Goal: Task Accomplishment & Management: Complete application form

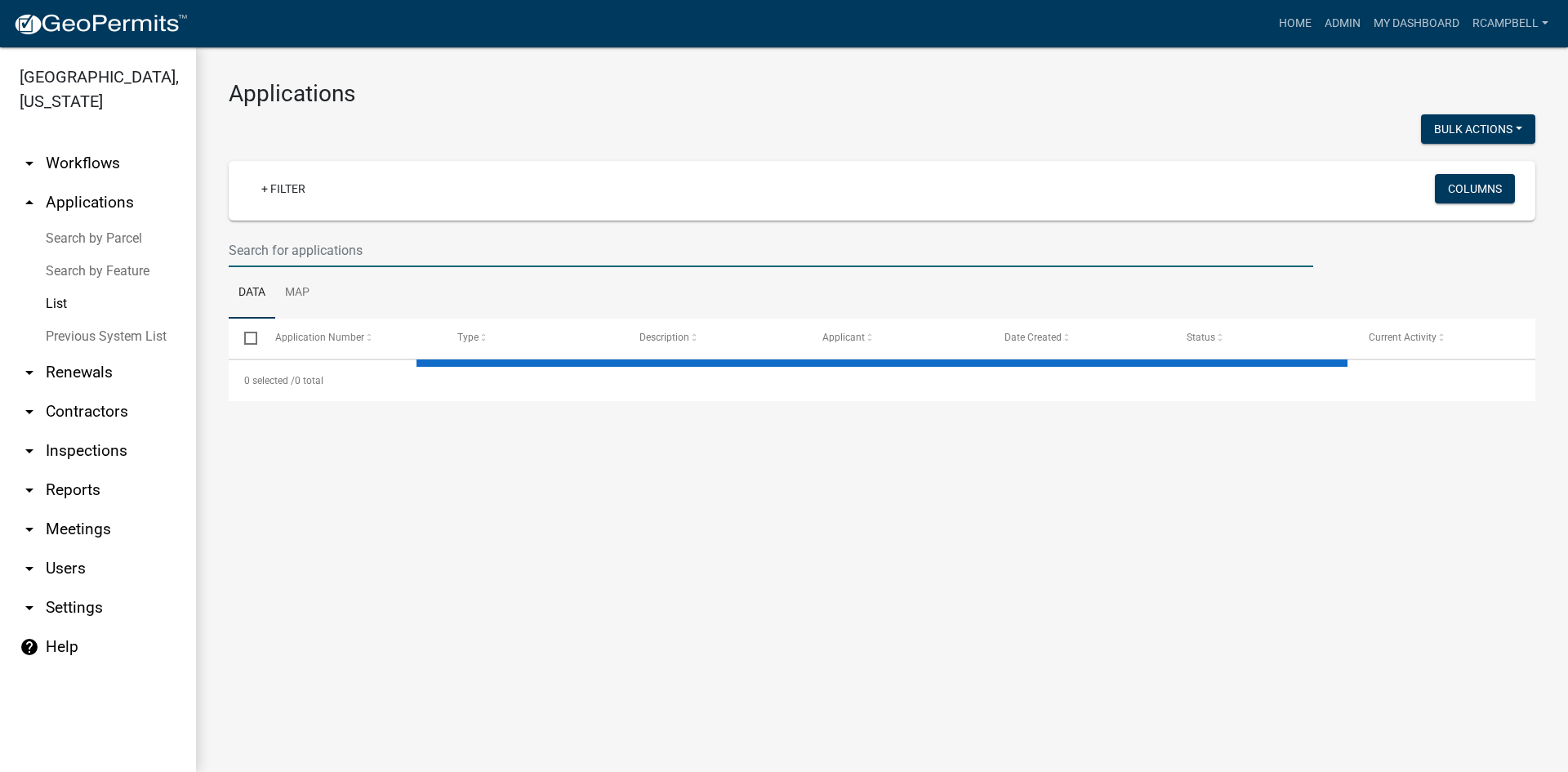
click at [388, 250] on input "text" at bounding box center [771, 250] width 1085 height 33
select select "3: 100"
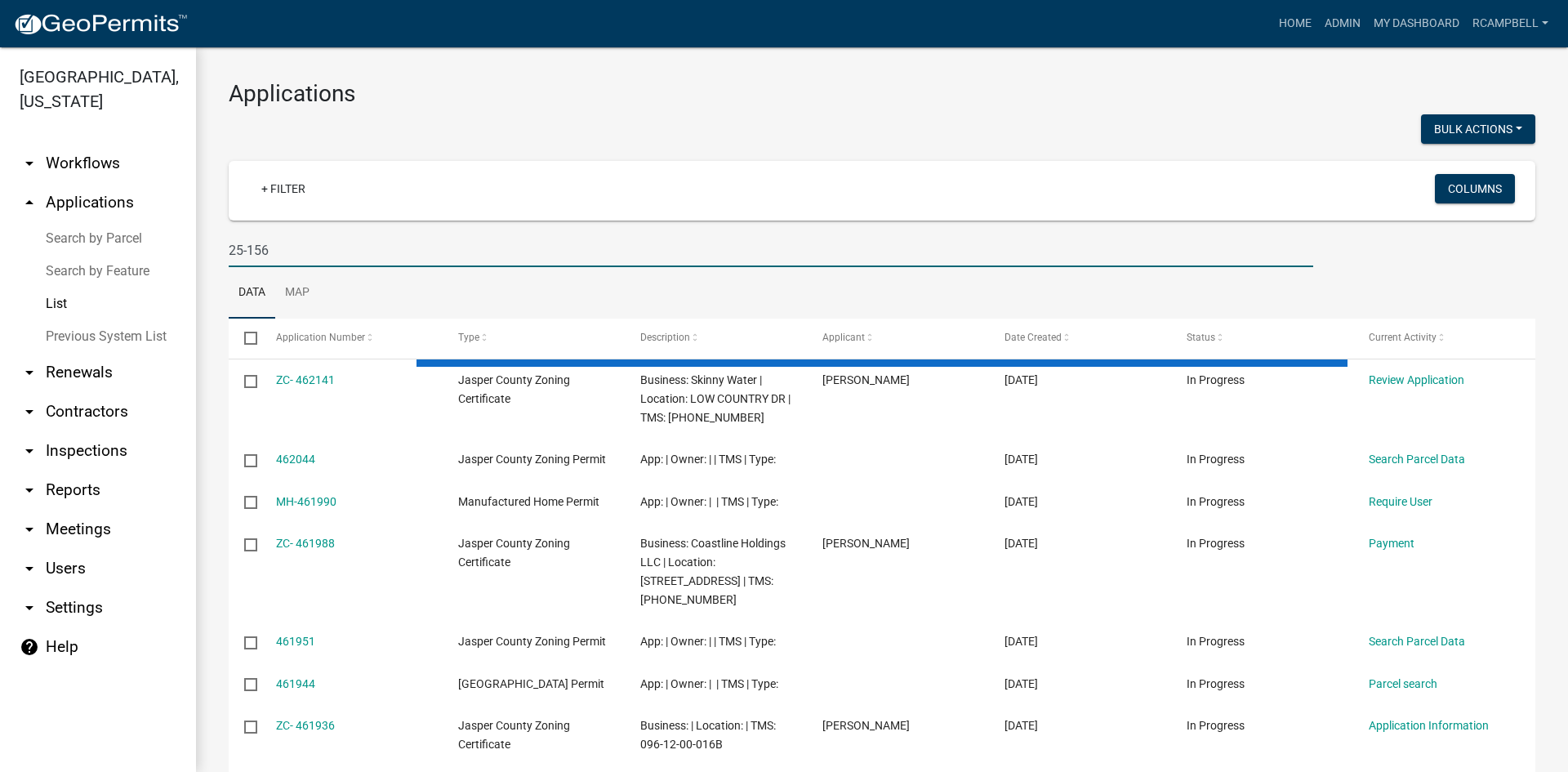
type input "25-156"
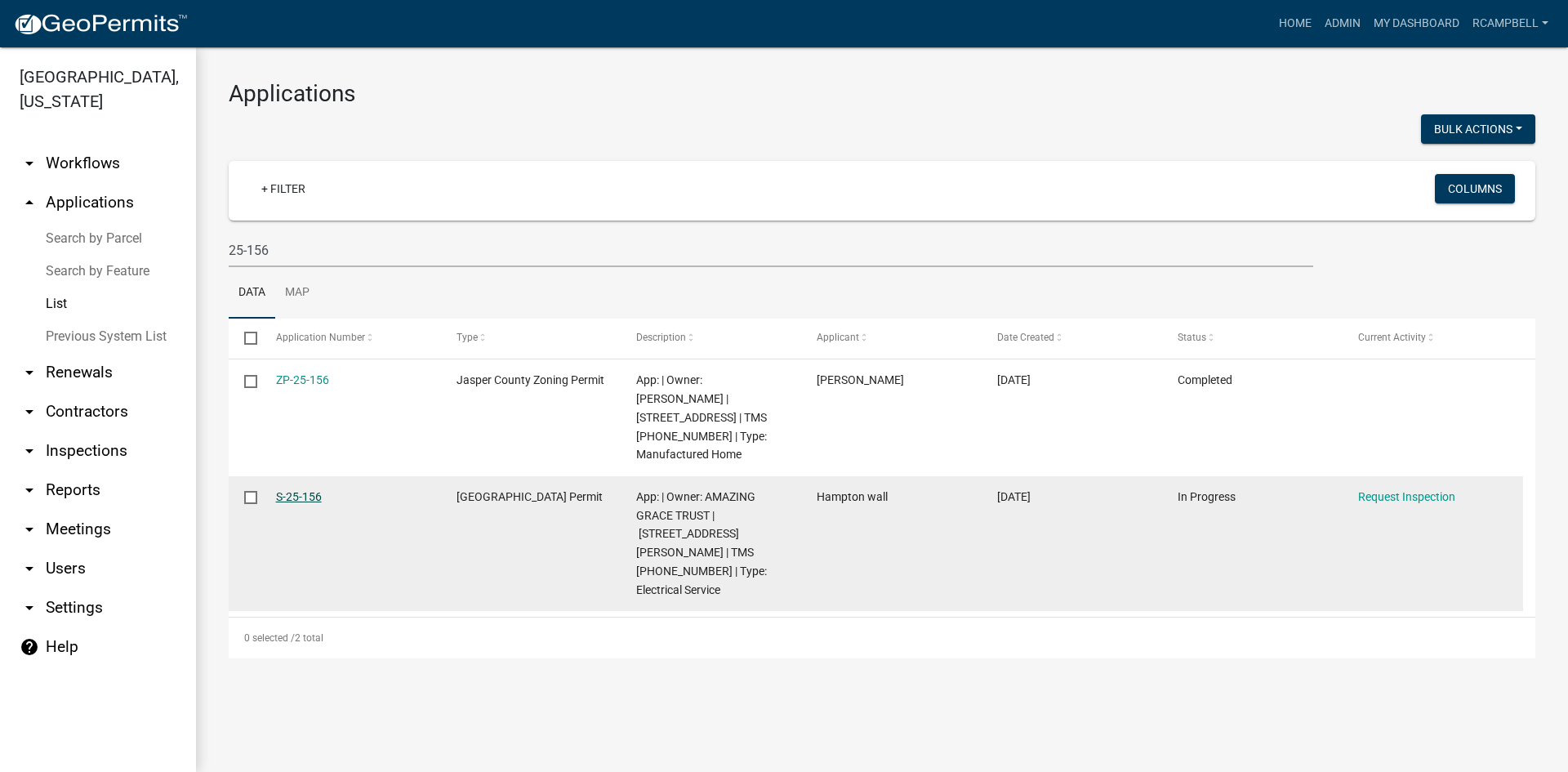
click at [299, 490] on link "S-25-156" at bounding box center [299, 497] width 46 height 13
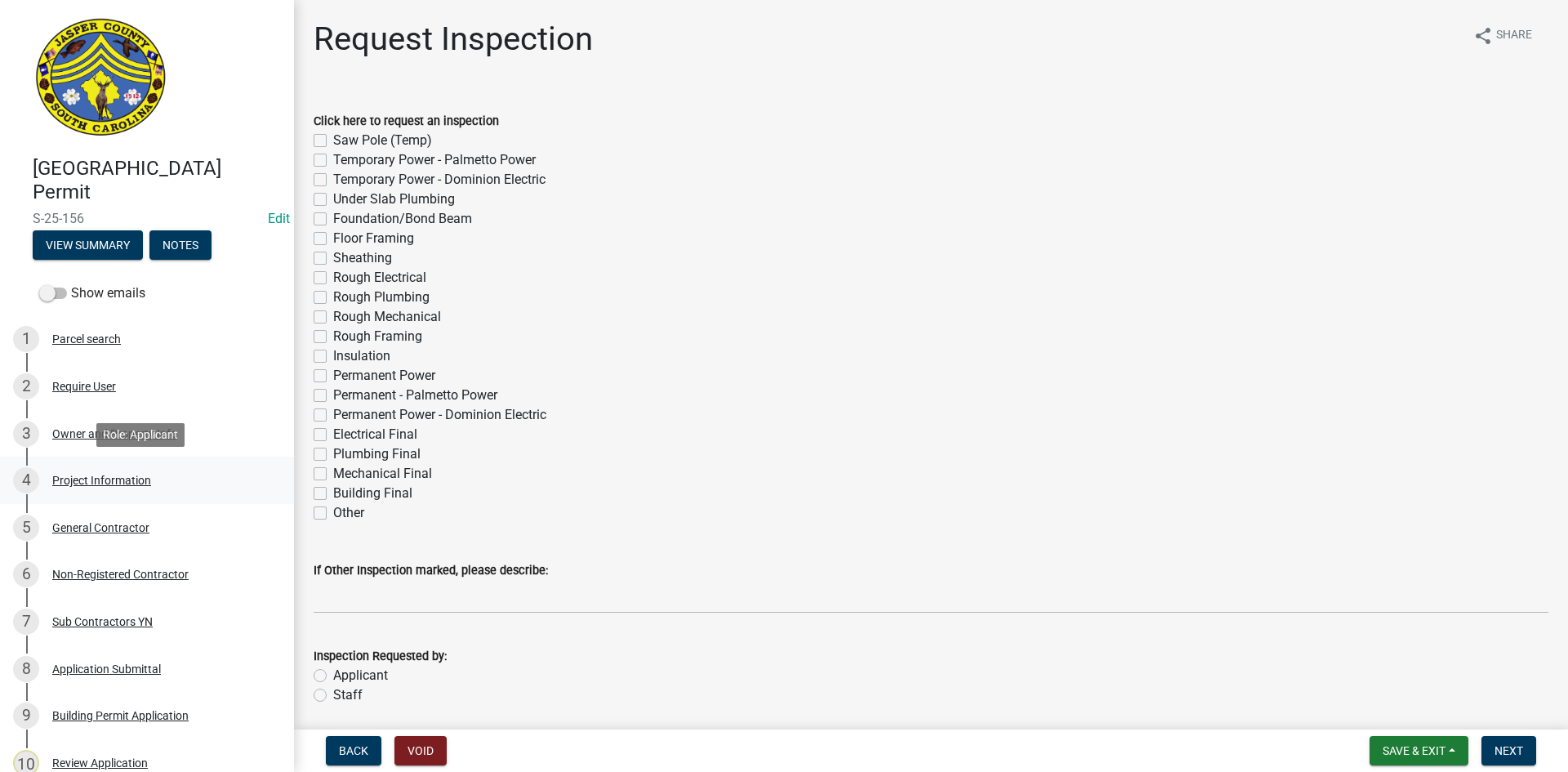
click at [85, 480] on div "Project Information" at bounding box center [102, 480] width 99 height 12
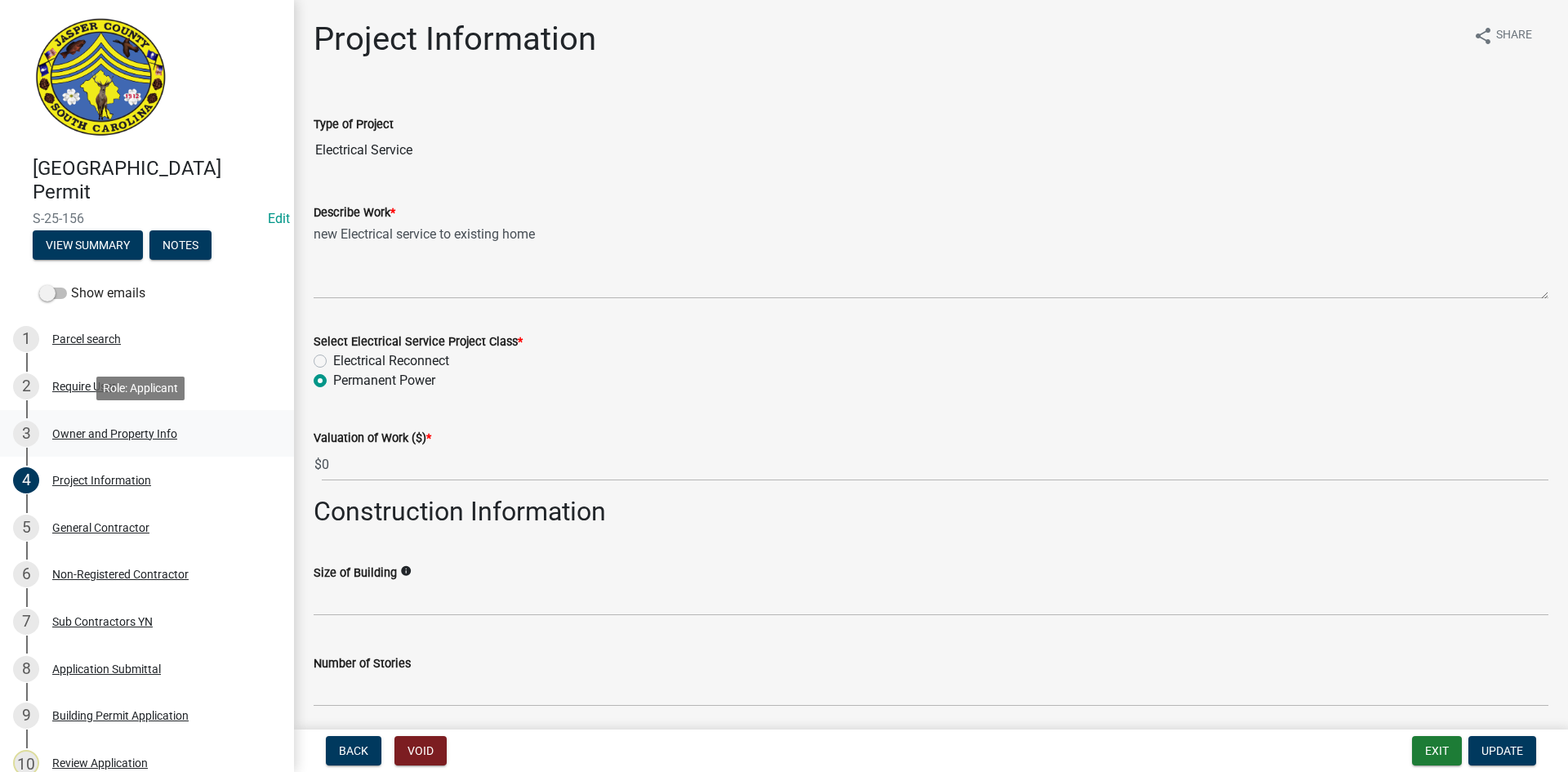
click at [114, 436] on div "Owner and Property Info" at bounding box center [114, 434] width 125 height 12
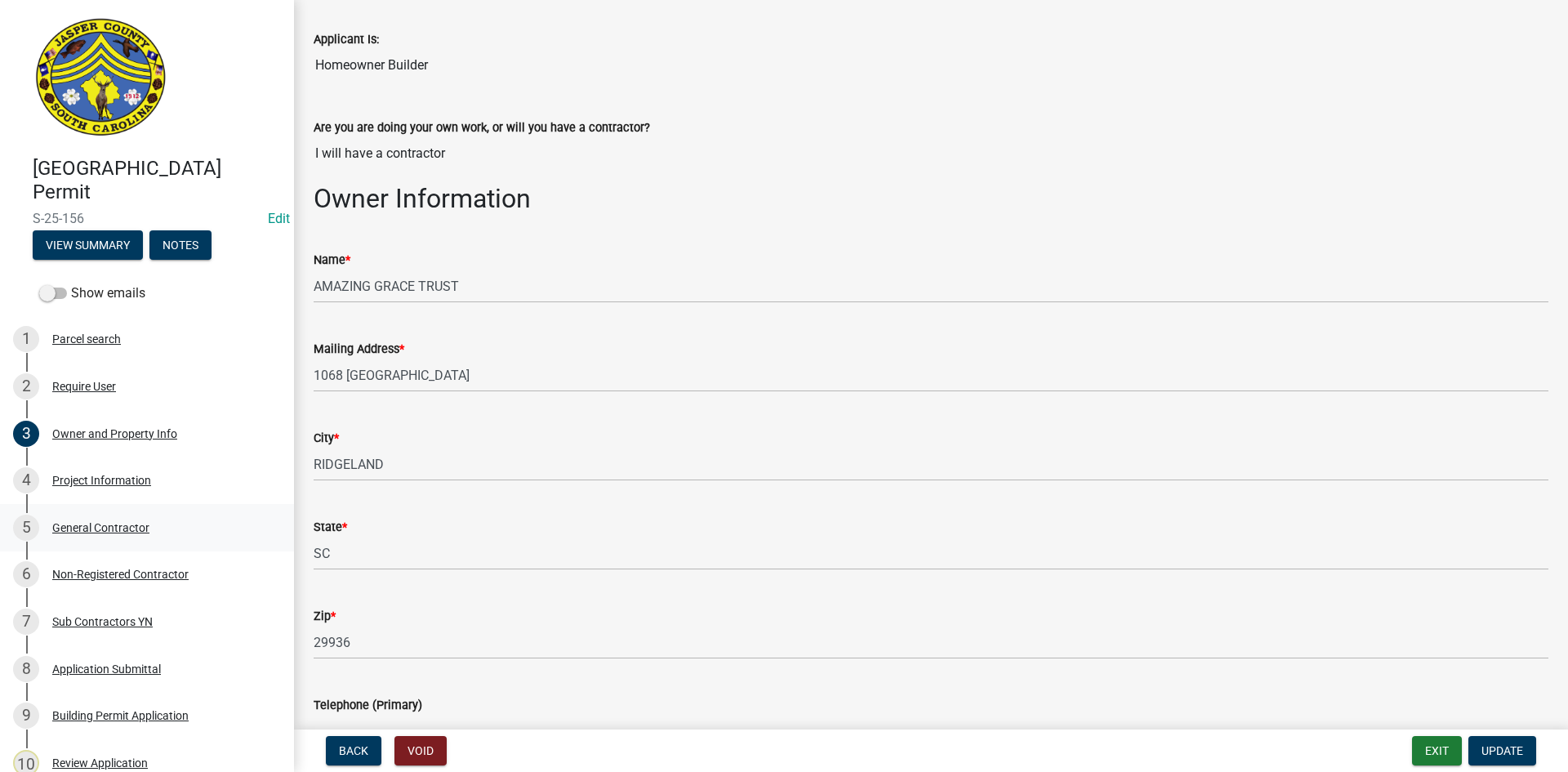
scroll to position [82, 0]
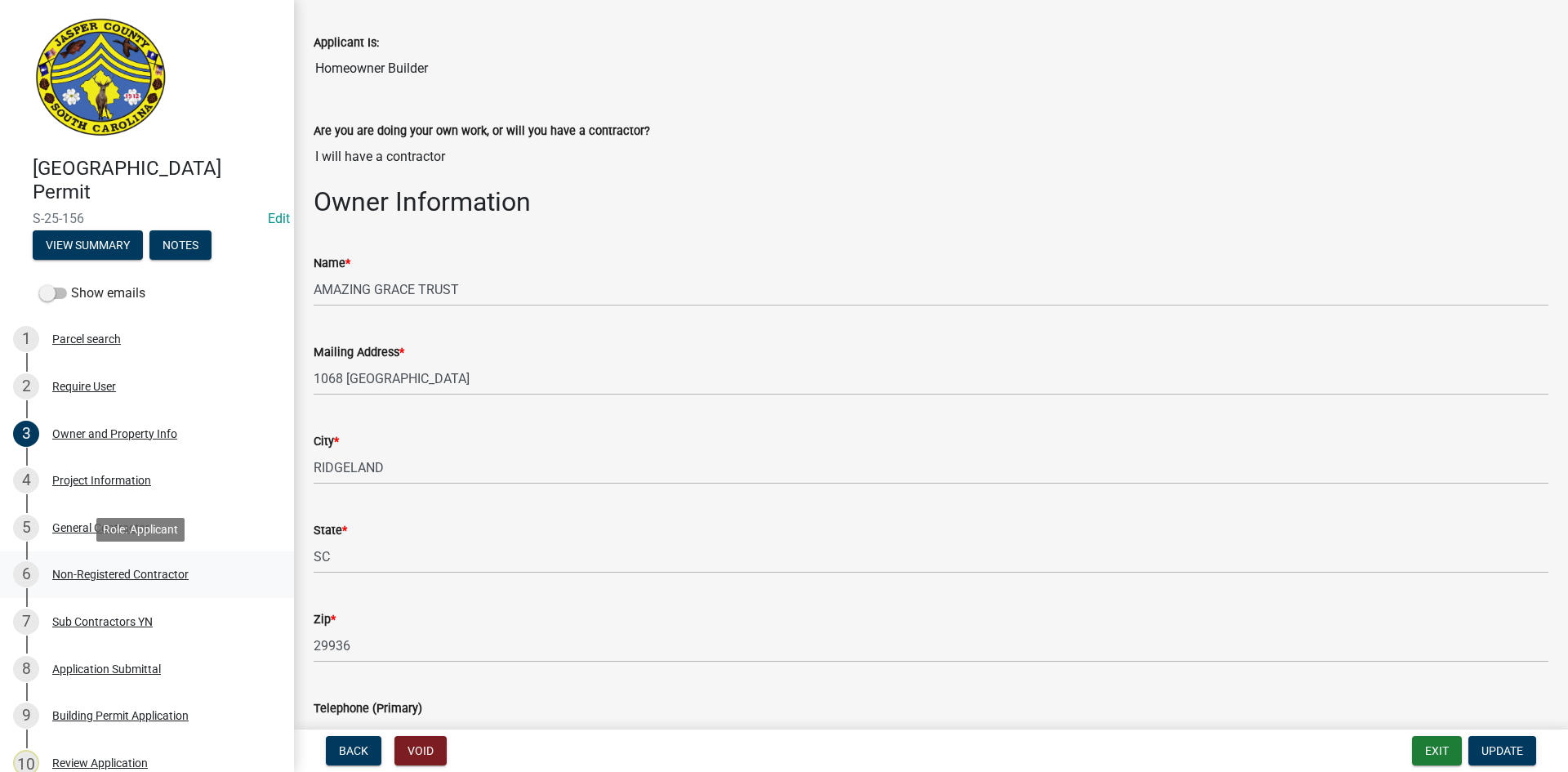
click at [86, 573] on div "Non-Registered Contractor" at bounding box center [121, 574] width 137 height 12
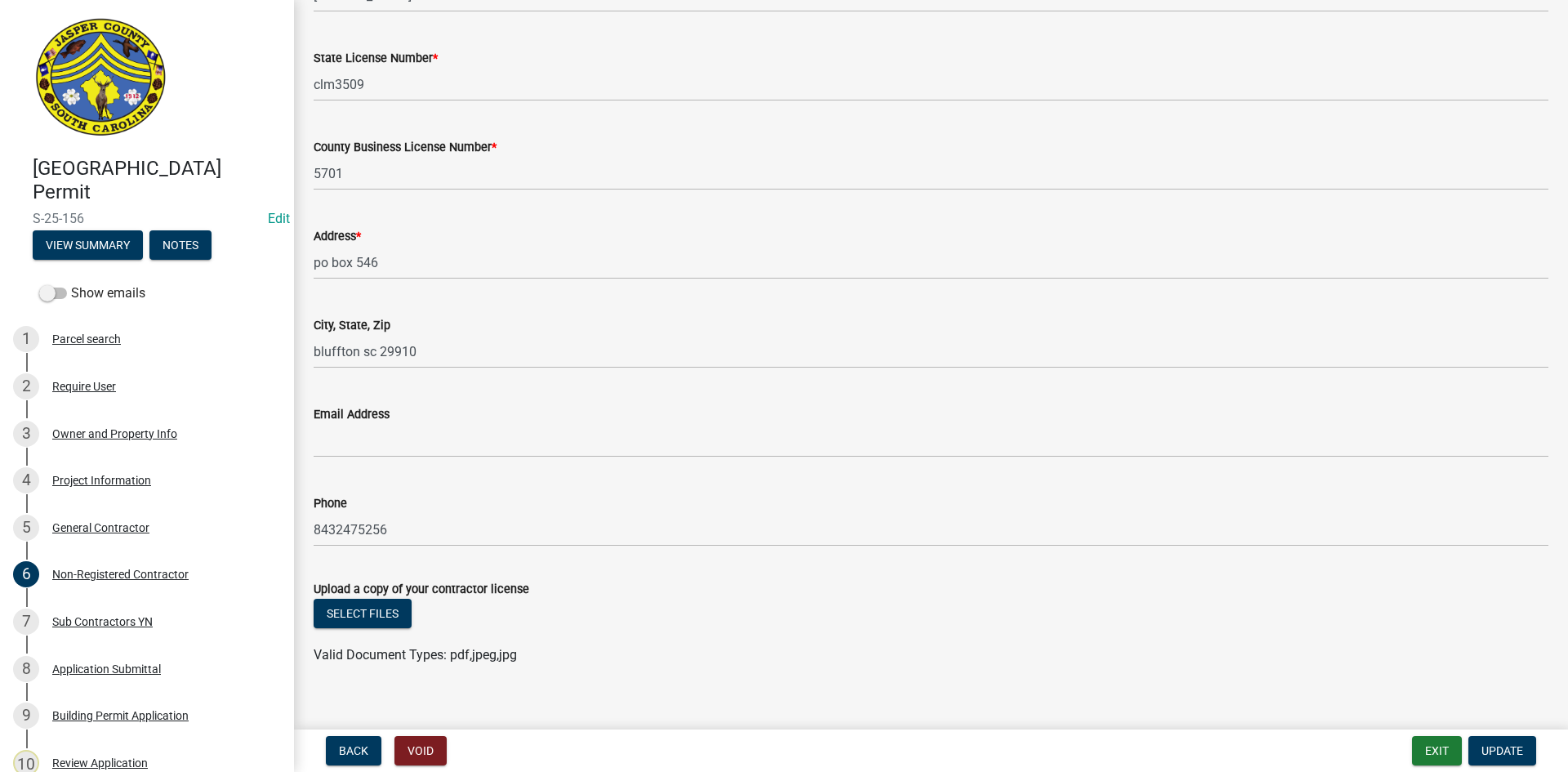
scroll to position [408, 0]
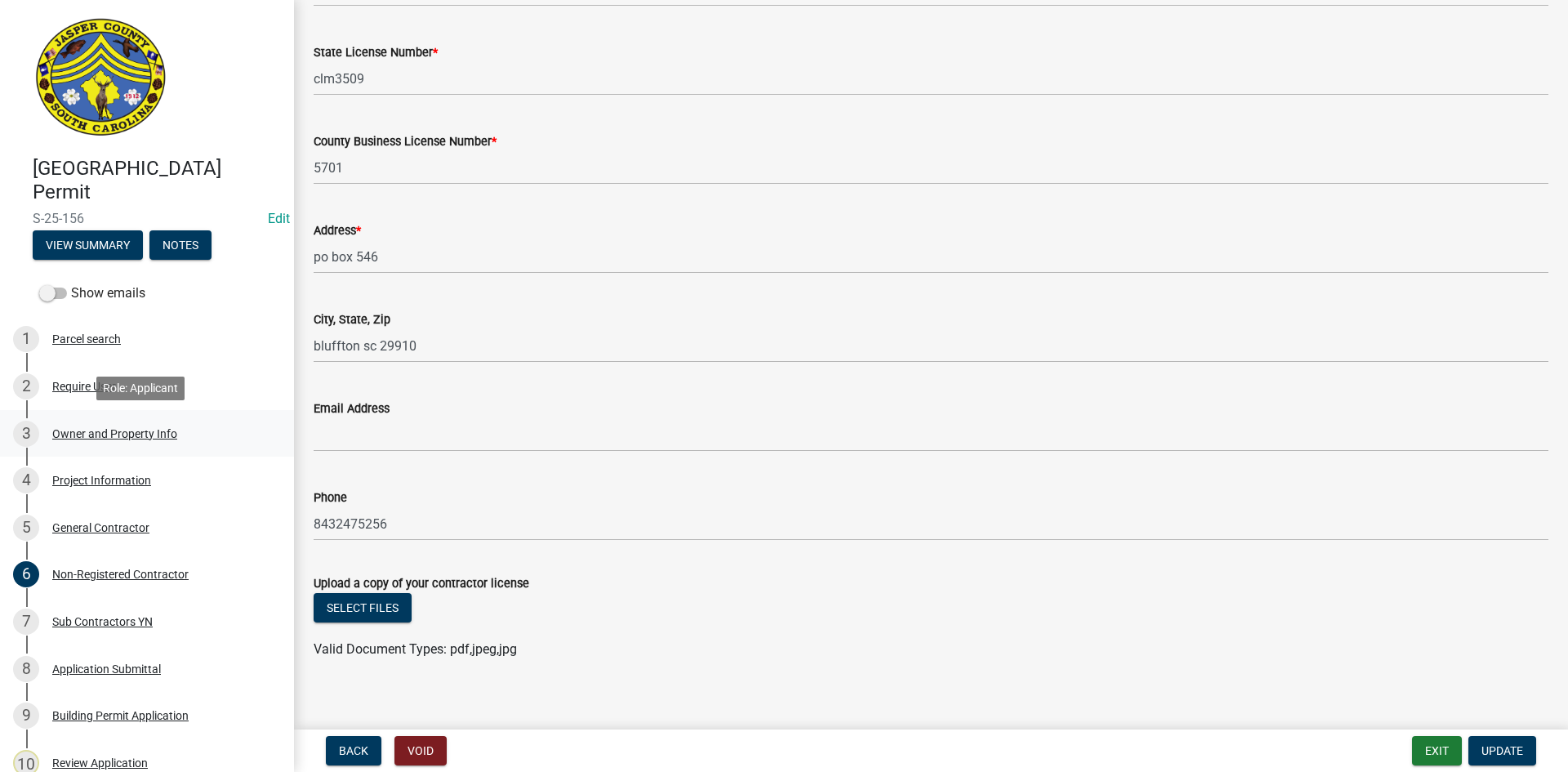
click at [119, 430] on div "Owner and Property Info" at bounding box center [114, 434] width 125 height 12
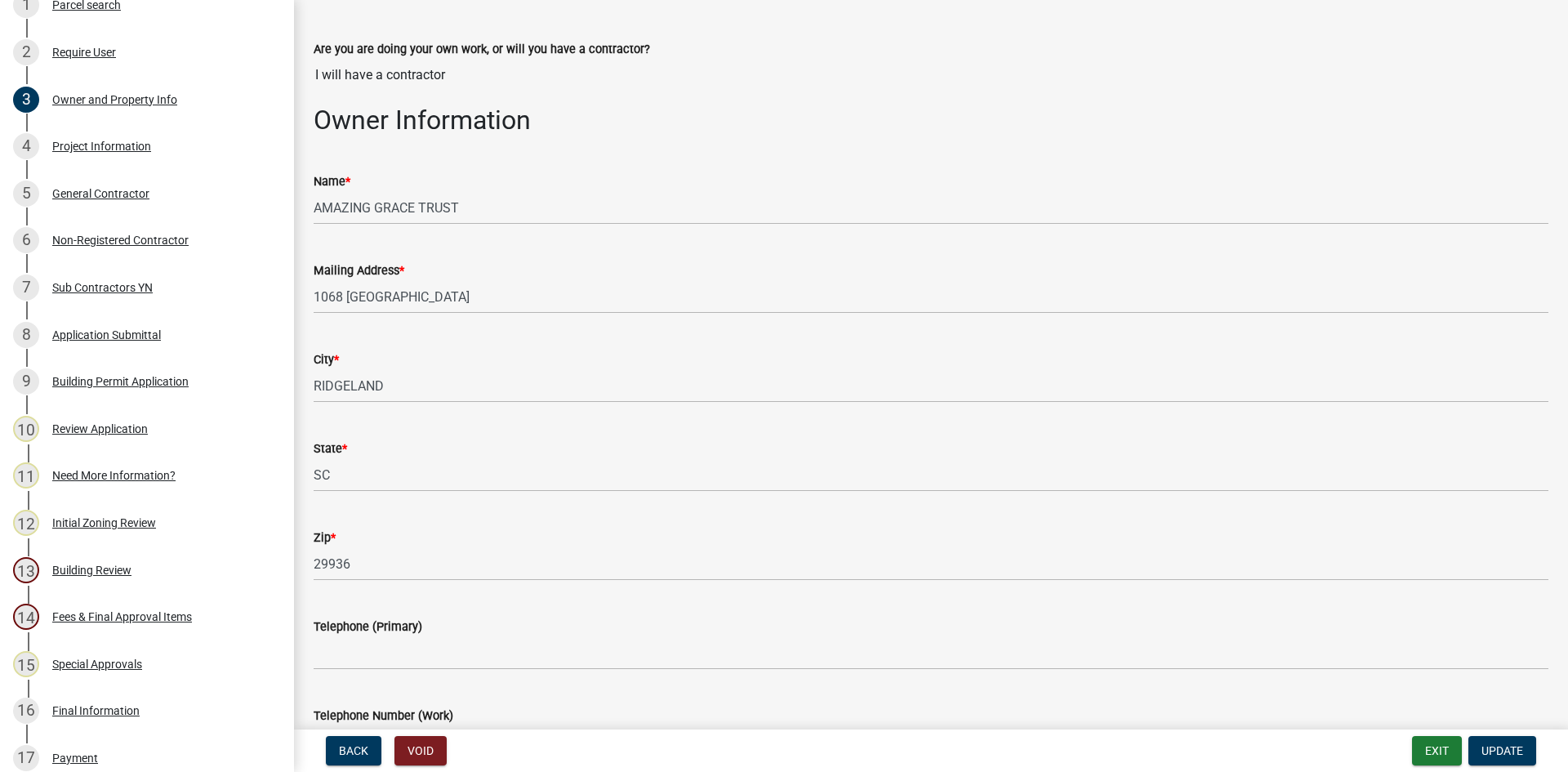
scroll to position [336, 0]
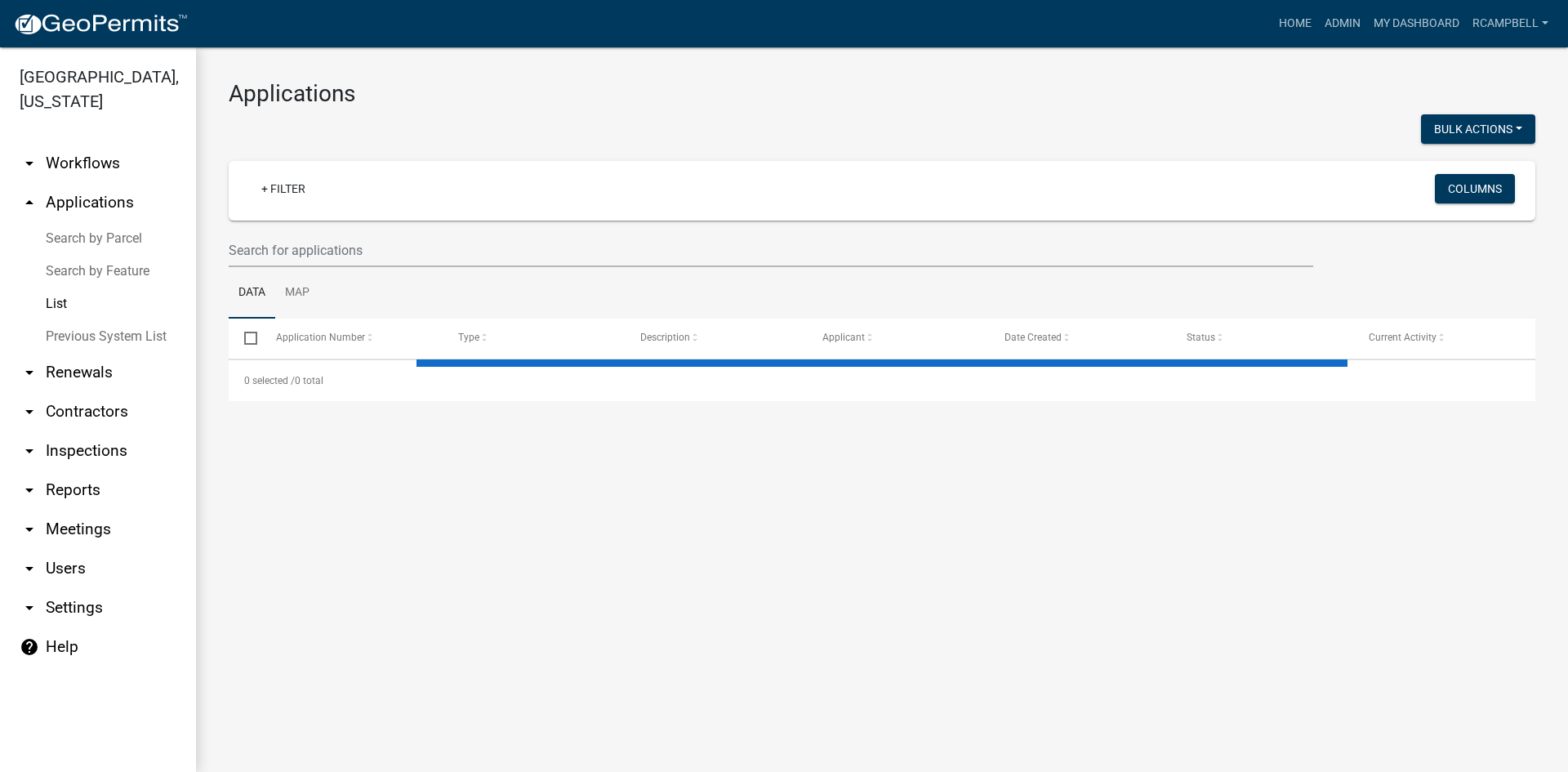
select select "3: 100"
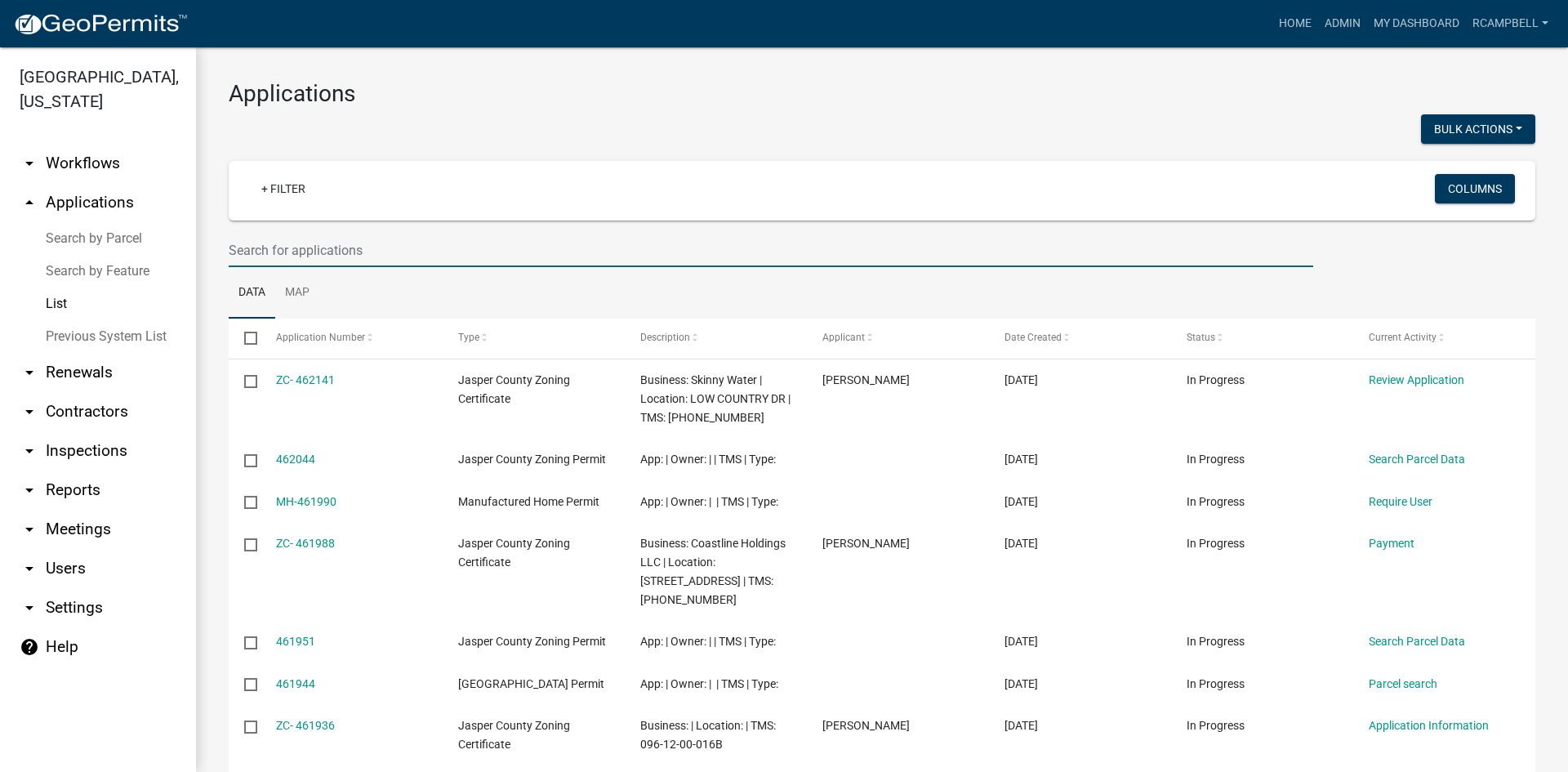
click at [280, 255] on input "text" at bounding box center [771, 250] width 1085 height 33
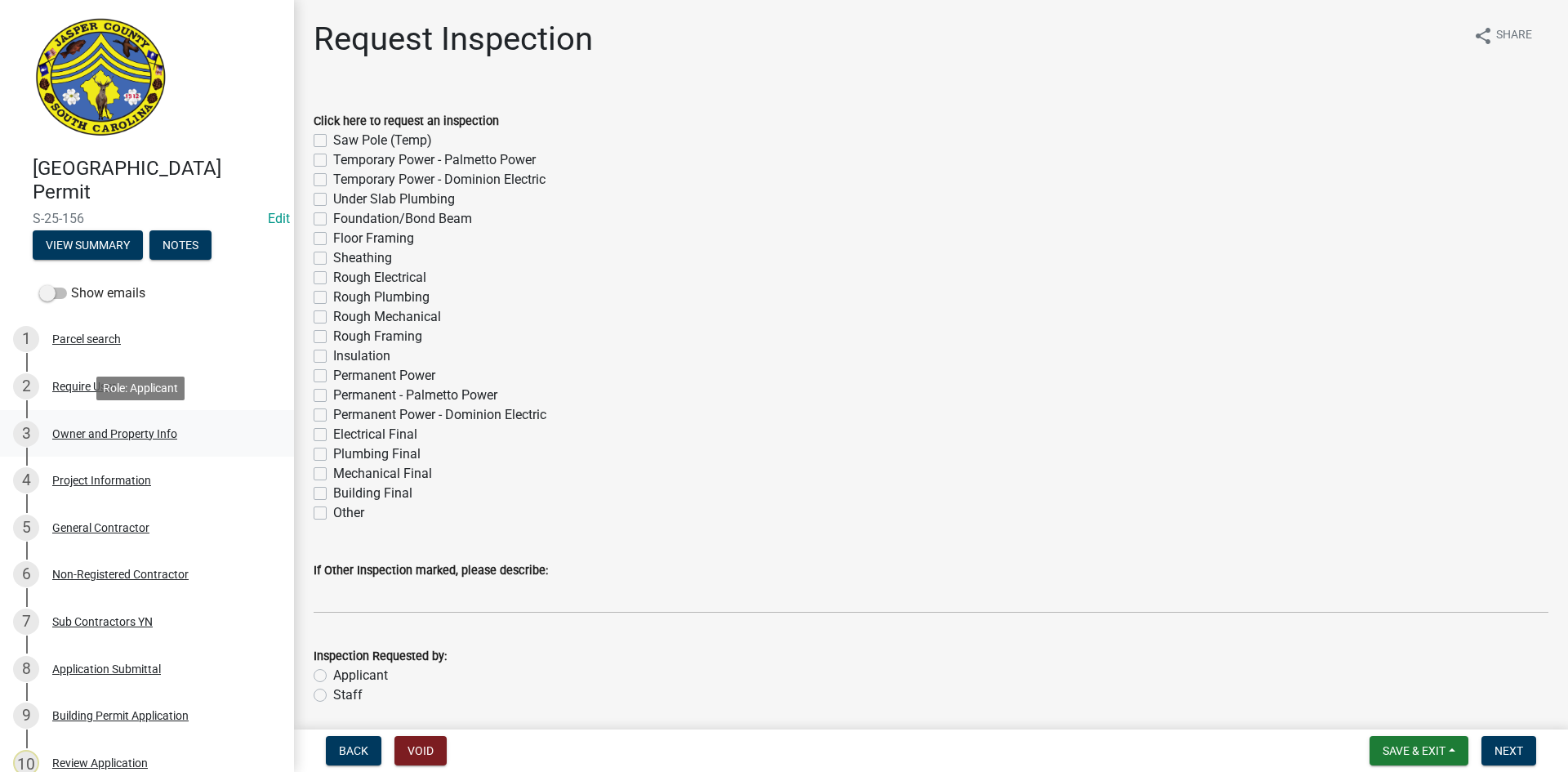
click at [97, 433] on div "Owner and Property Info" at bounding box center [114, 434] width 125 height 12
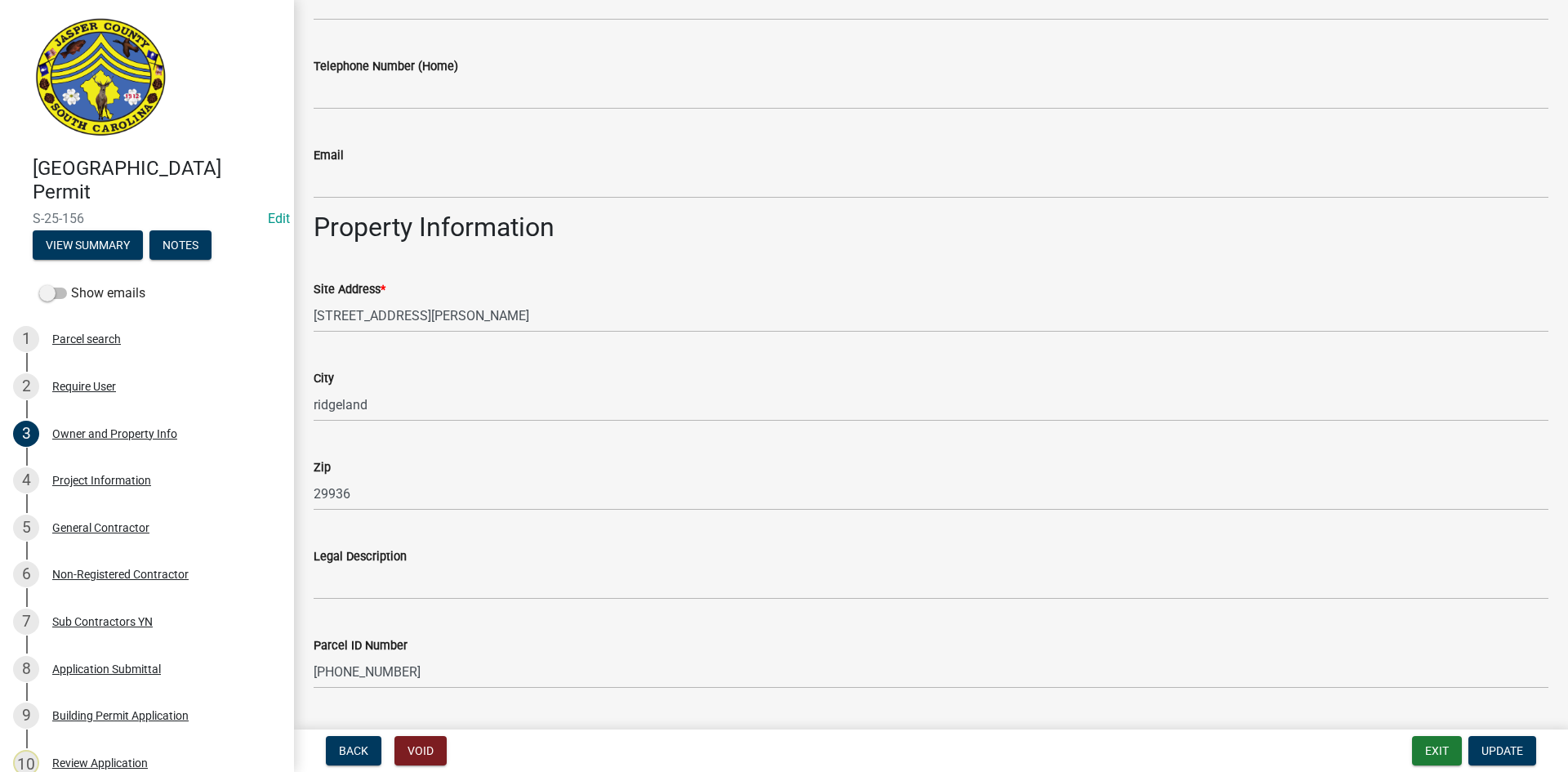
scroll to position [1062, 0]
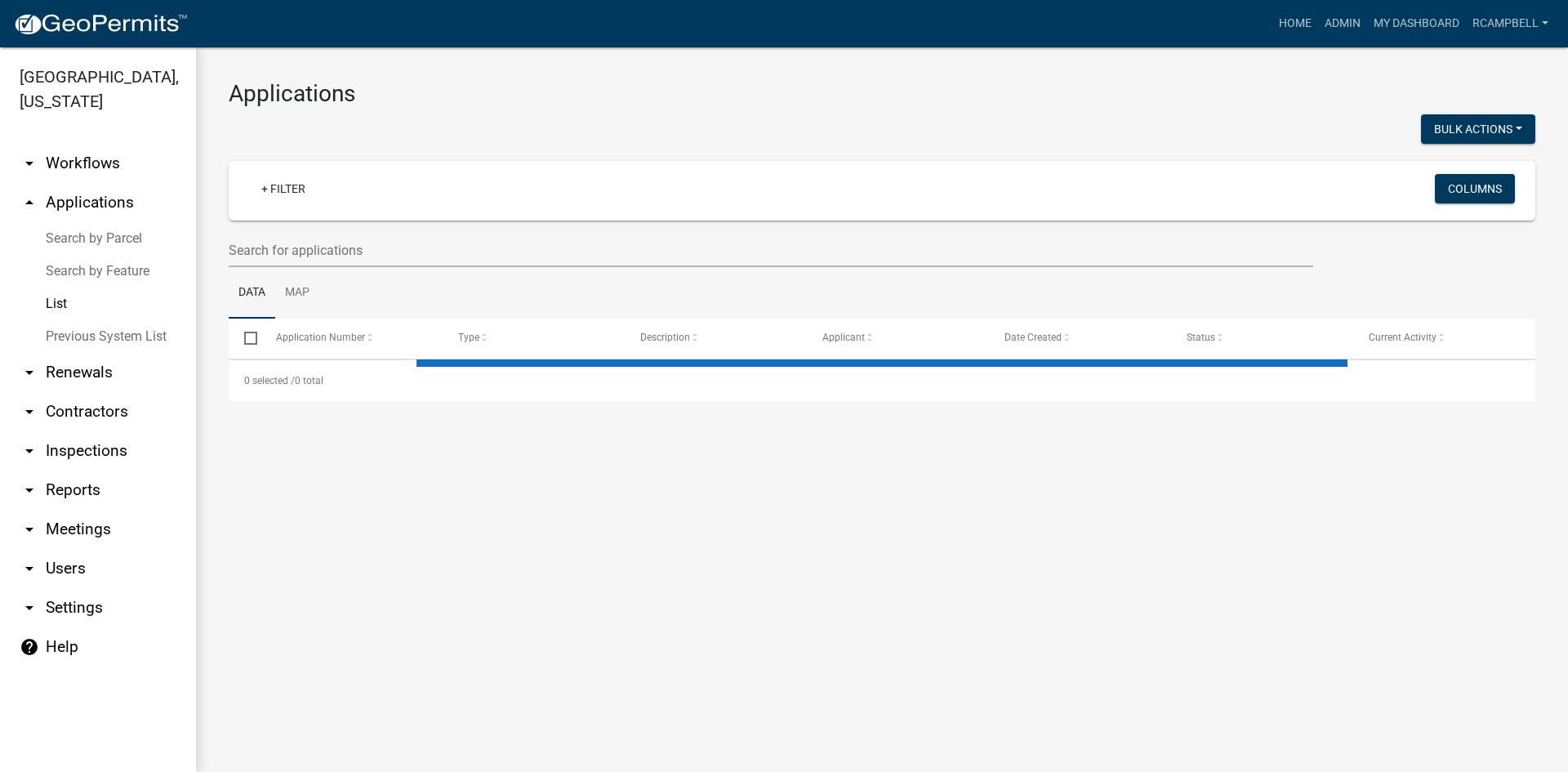
select select "3: 100"
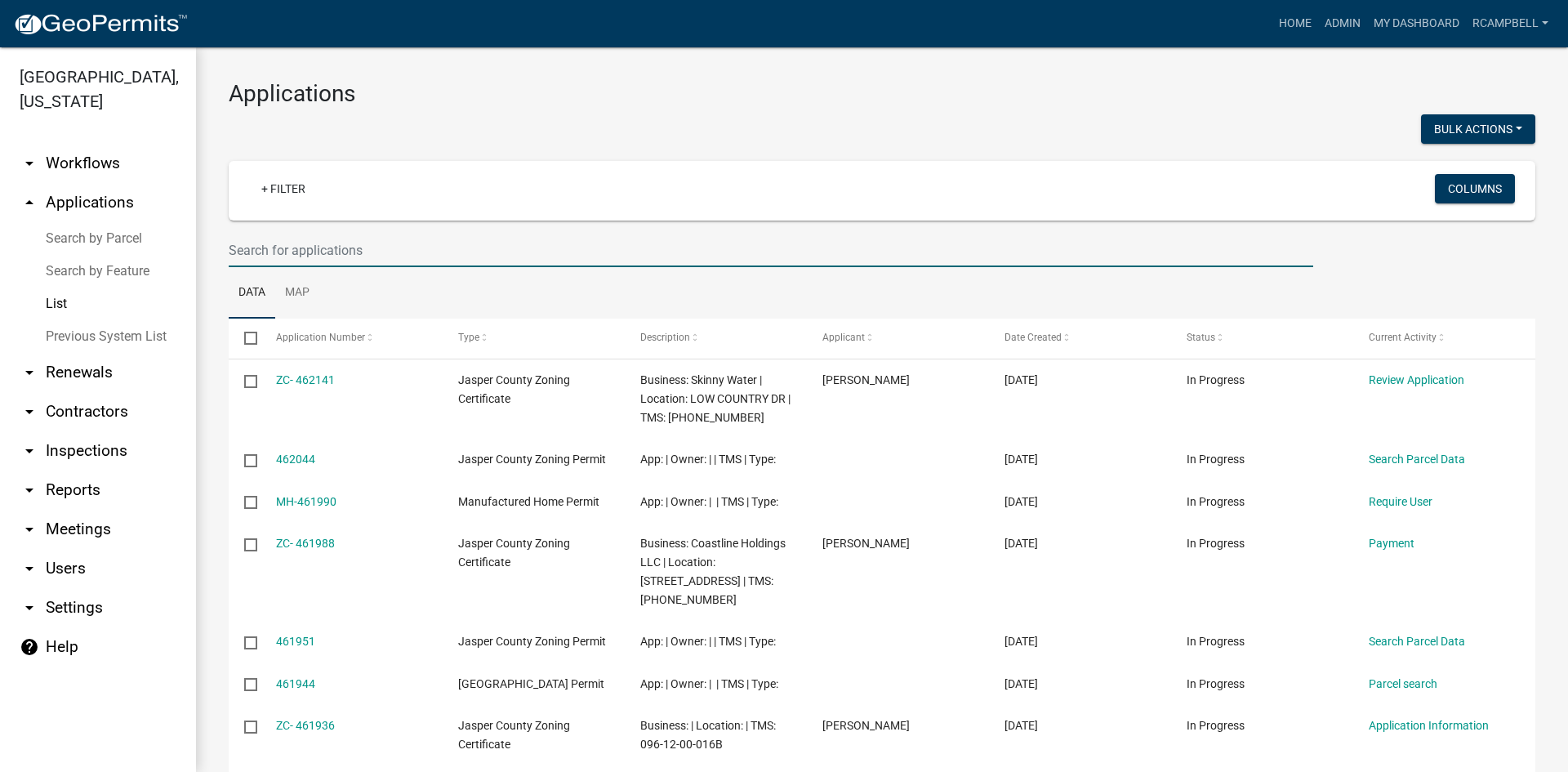
click at [258, 248] on input "text" at bounding box center [771, 250] width 1085 height 33
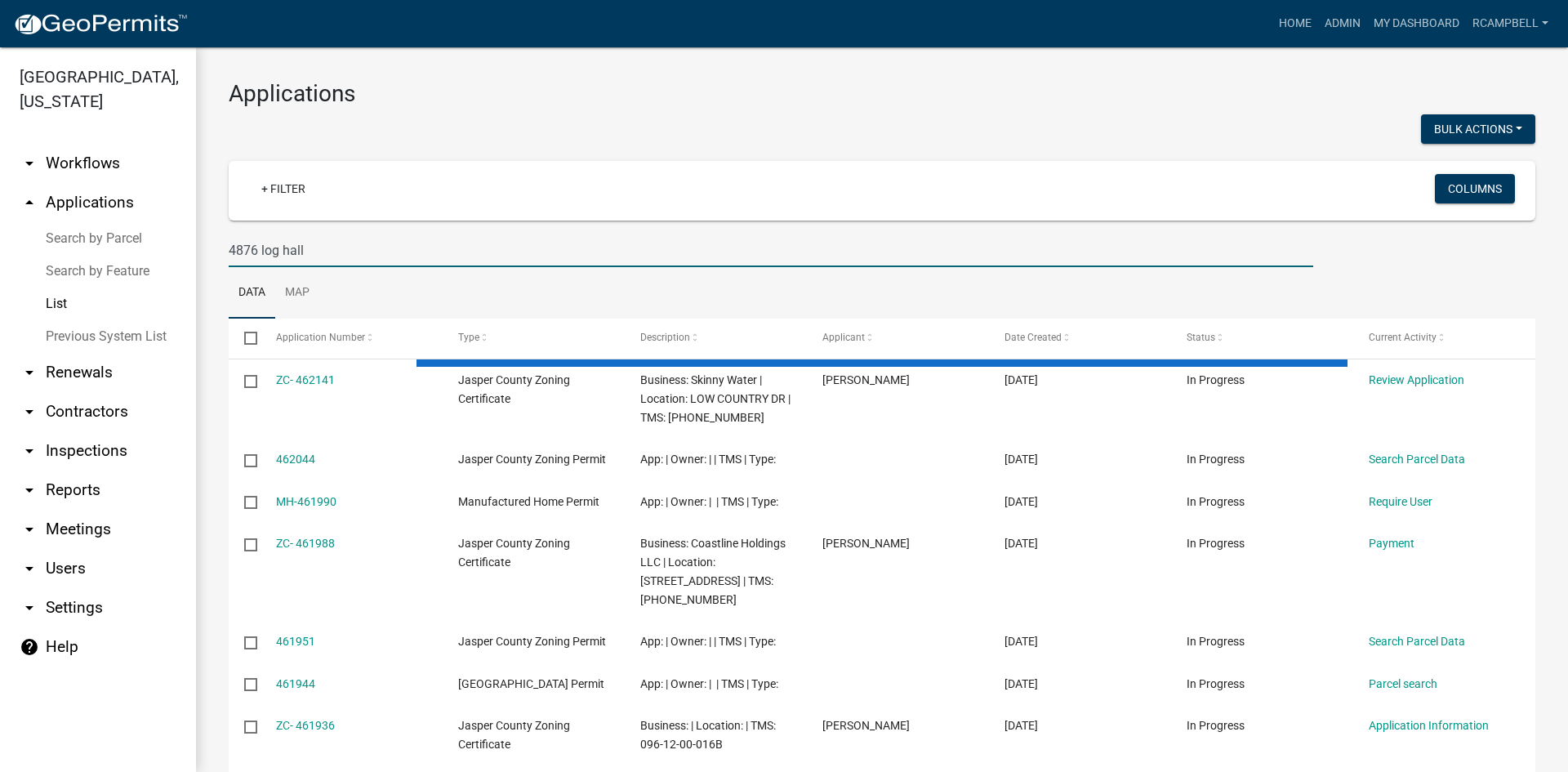
type input "4876 log hall"
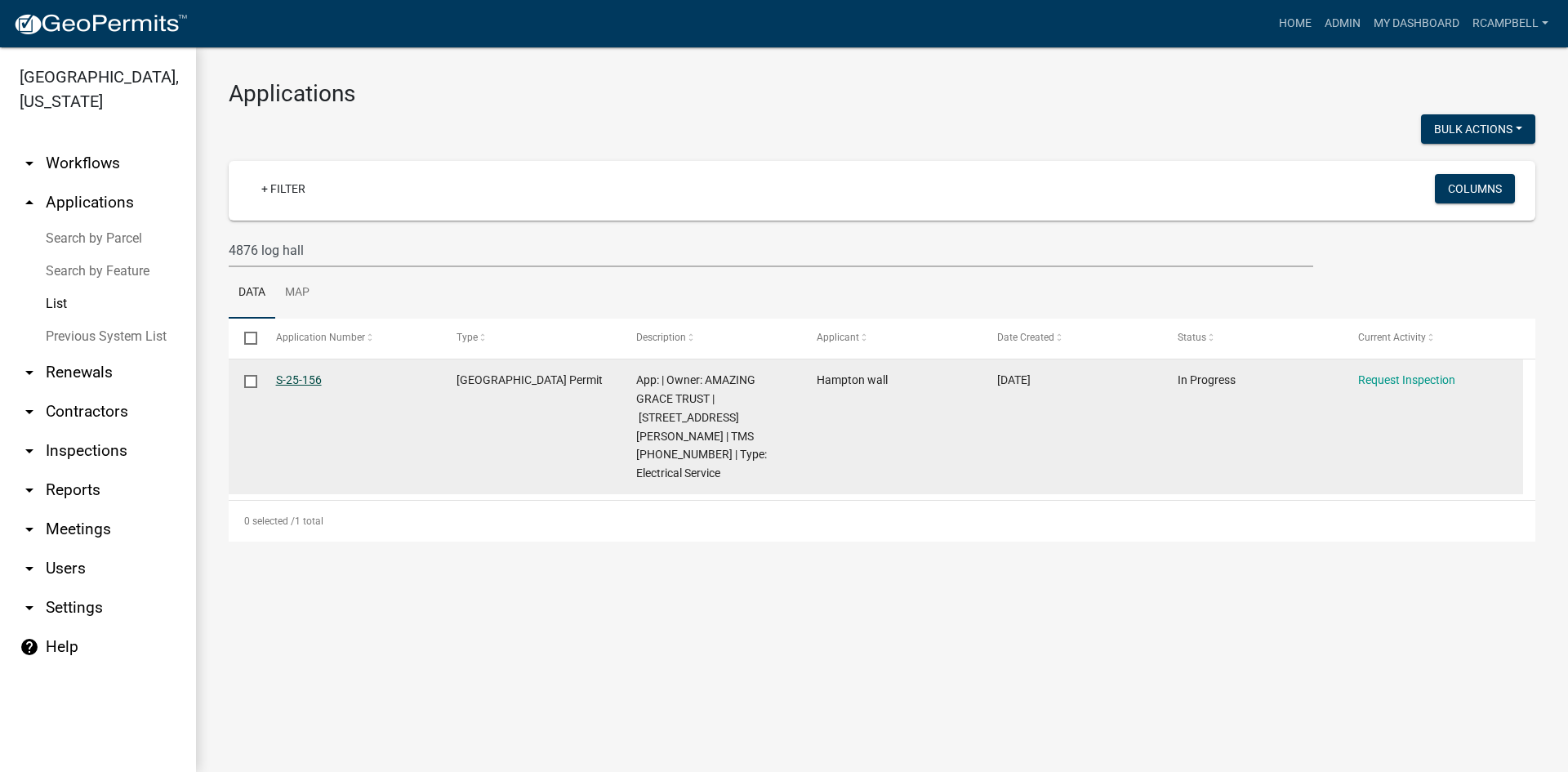
click at [305, 379] on link "S-25-156" at bounding box center [299, 380] width 46 height 13
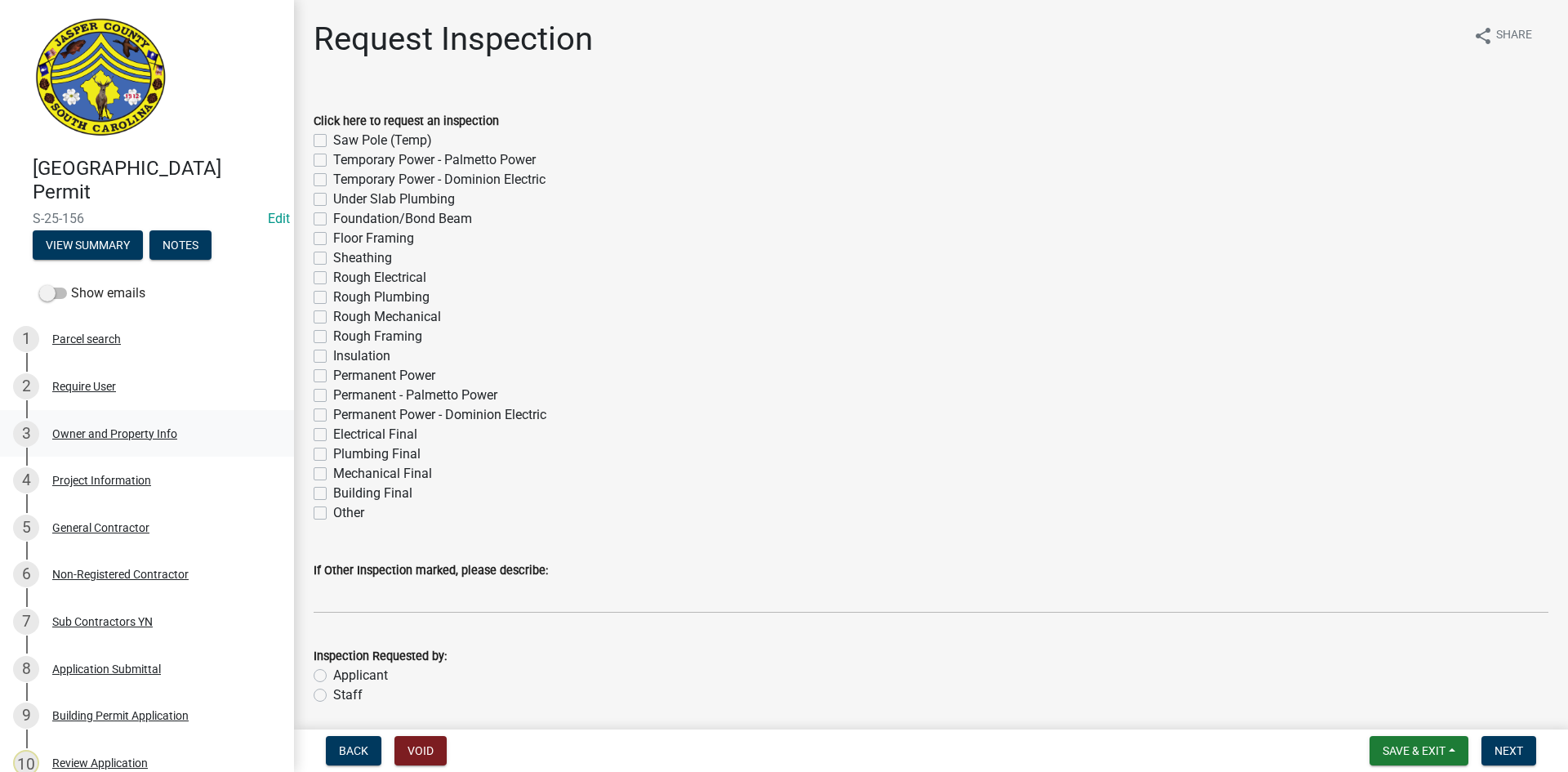
click at [121, 430] on div "Owner and Property Info" at bounding box center [114, 434] width 125 height 12
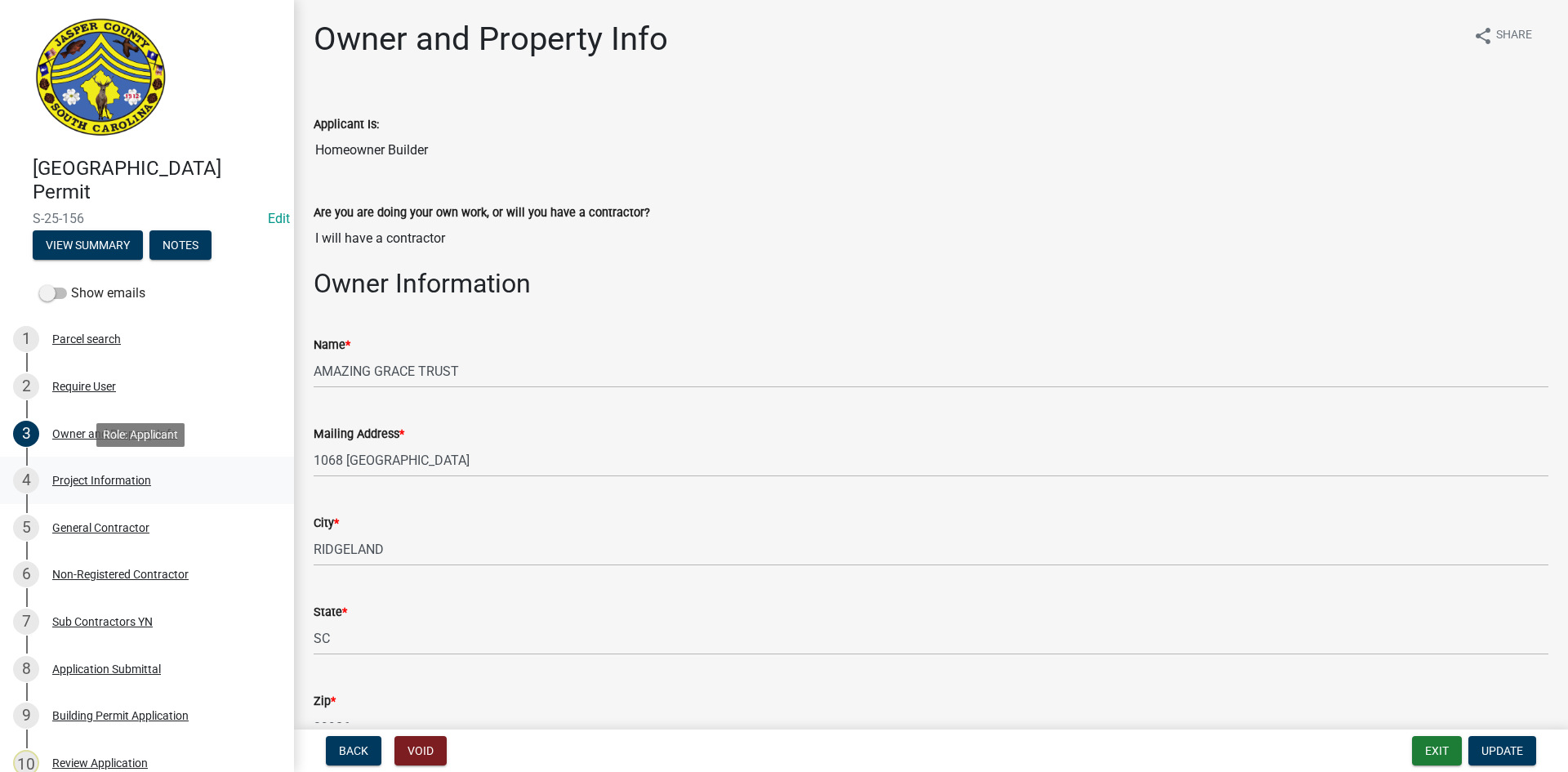
click at [115, 481] on div "Project Information" at bounding box center [102, 480] width 99 height 12
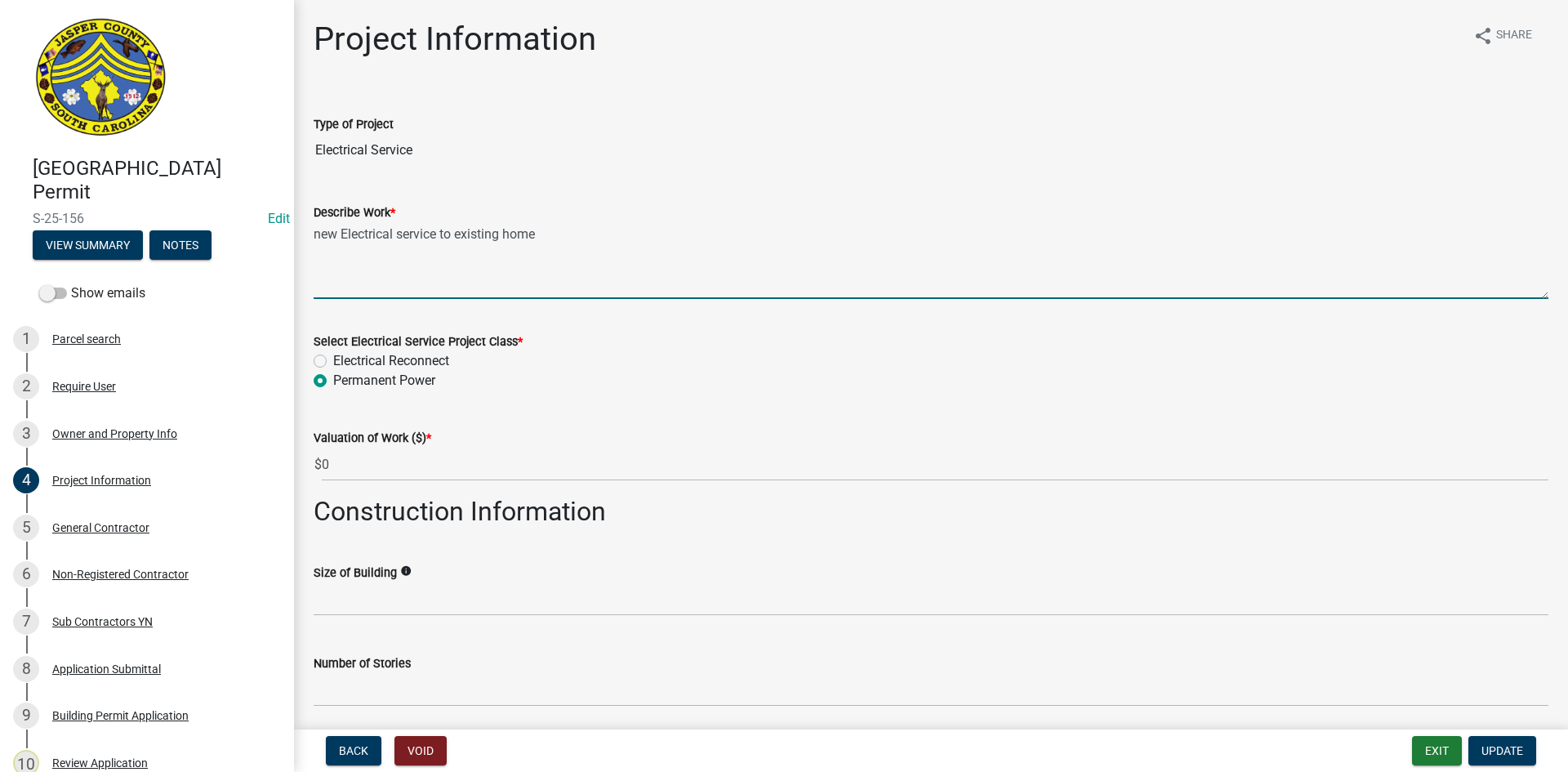
click at [336, 234] on textarea "new Electrical service to existing home" at bounding box center [931, 260] width 1235 height 76
type textarea "Temporary service to existing Mobile home"
click at [1493, 750] on span "Update" at bounding box center [1502, 750] width 41 height 13
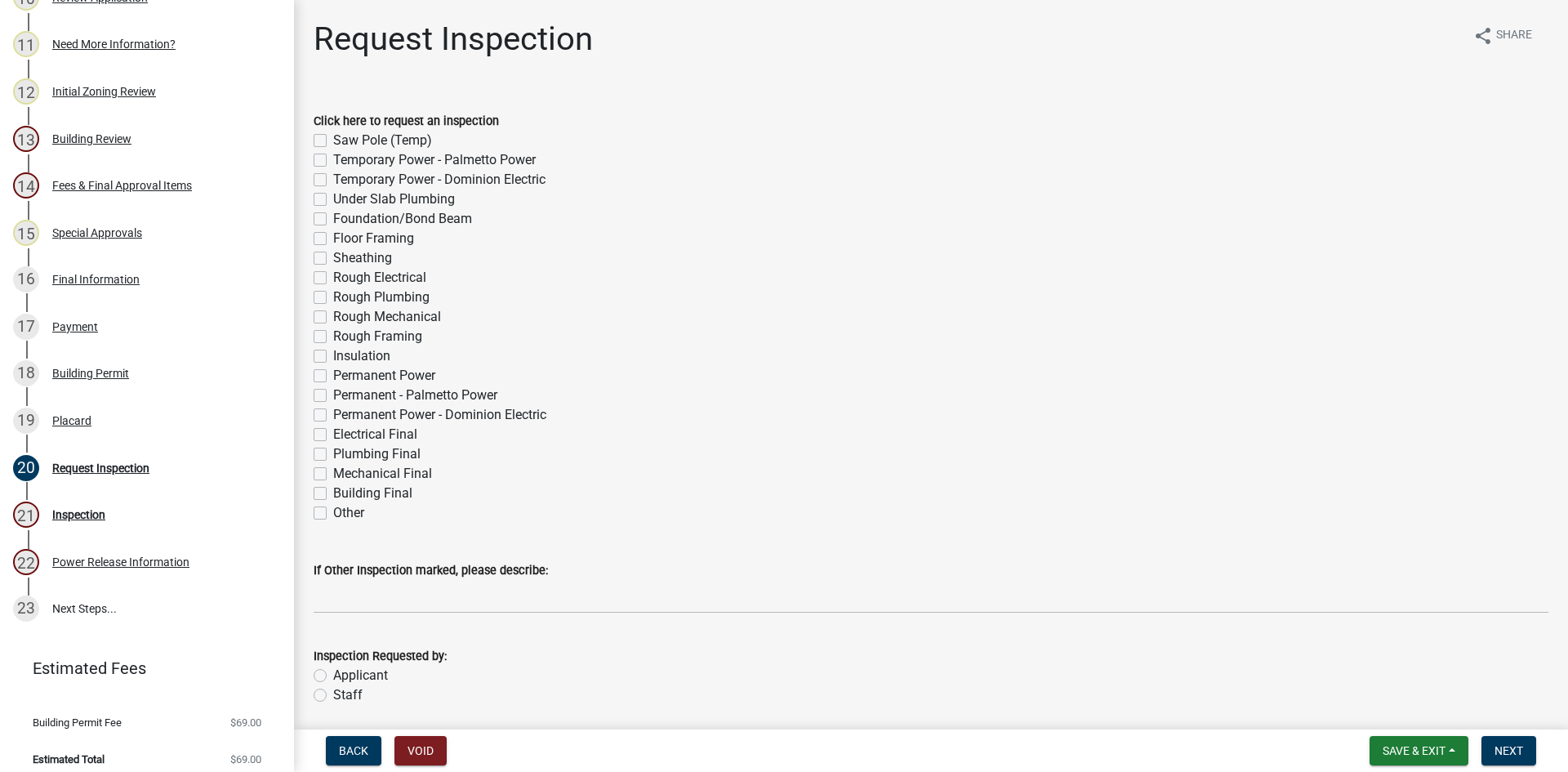
scroll to position [777, 0]
